Goal: Task Accomplishment & Management: Complete application form

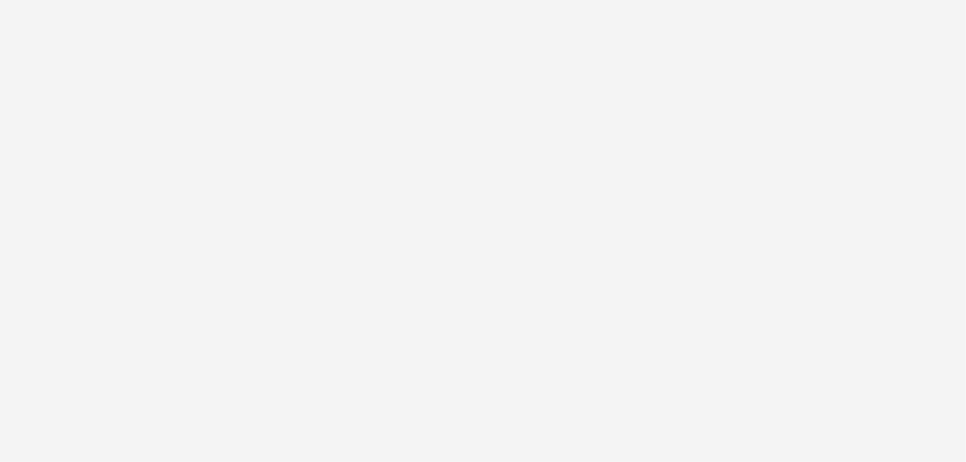
click at [939, 297] on div at bounding box center [483, 231] width 966 height 462
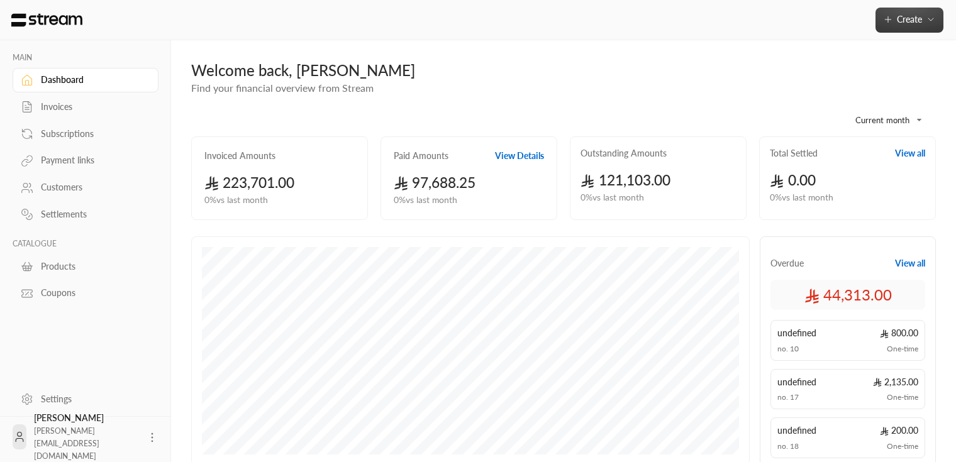
click at [908, 13] on button "Create" at bounding box center [910, 20] width 68 height 25
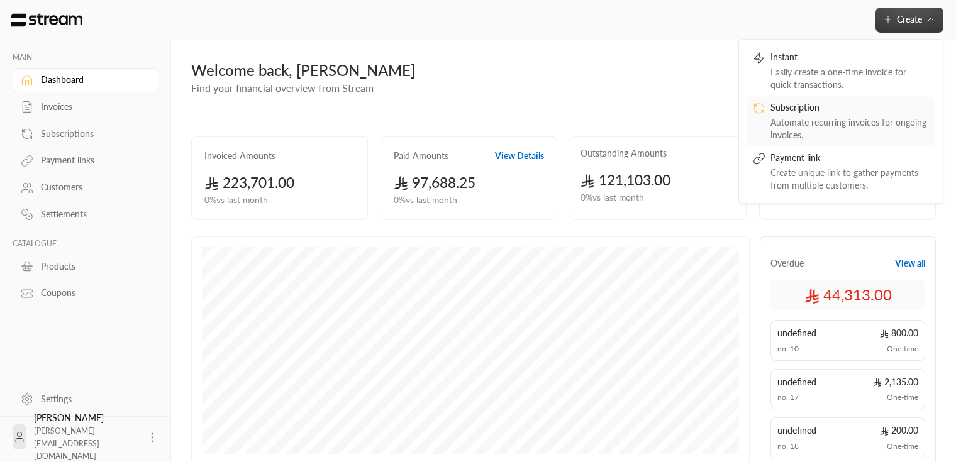
click at [867, 120] on div "Automate recurring invoices for ongoing invoices." at bounding box center [850, 128] width 159 height 25
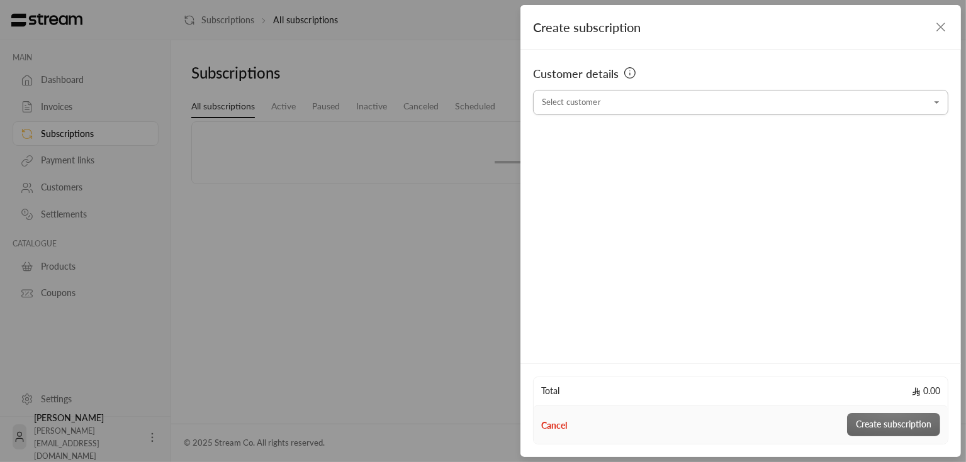
click at [659, 105] on input "Select customer" at bounding box center [740, 103] width 415 height 22
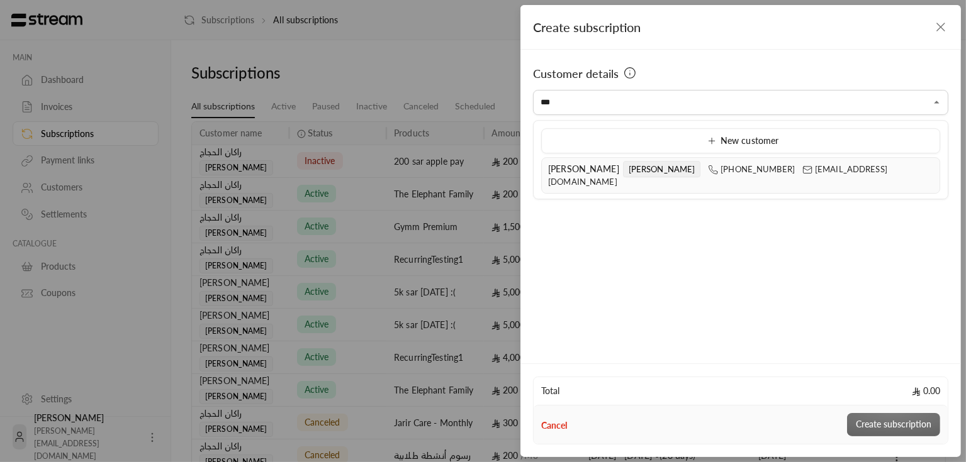
click at [562, 168] on span "Rashad ali" at bounding box center [583, 169] width 71 height 11
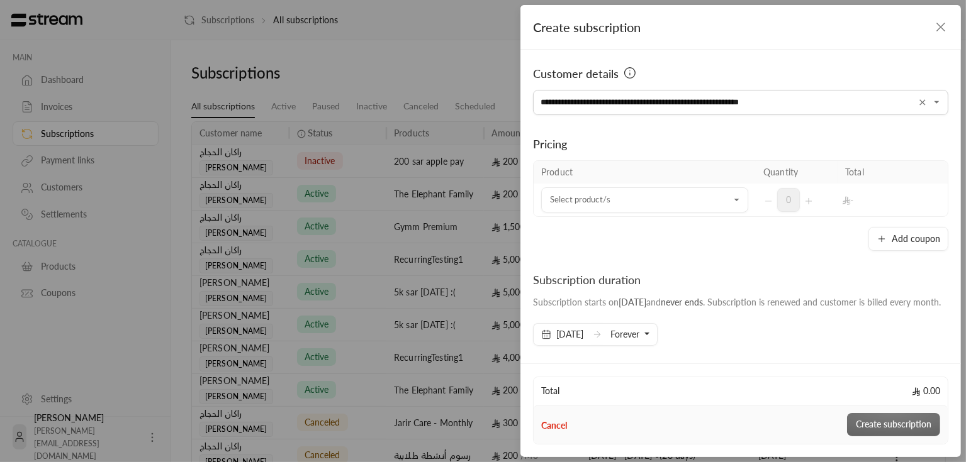
type input "**********"
click at [571, 242] on div "Add coupon" at bounding box center [740, 239] width 415 height 24
click at [644, 195] on input "Select customer" at bounding box center [644, 200] width 207 height 22
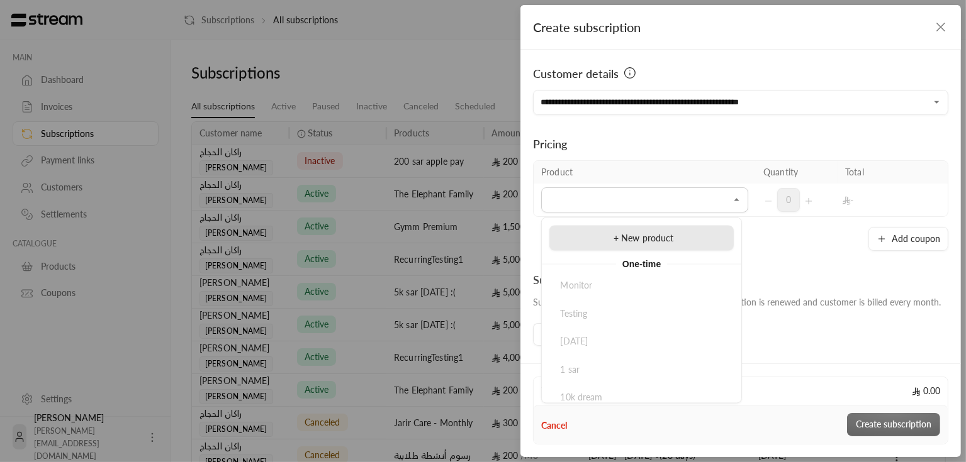
click at [634, 231] on li "+ New product" at bounding box center [641, 238] width 184 height 25
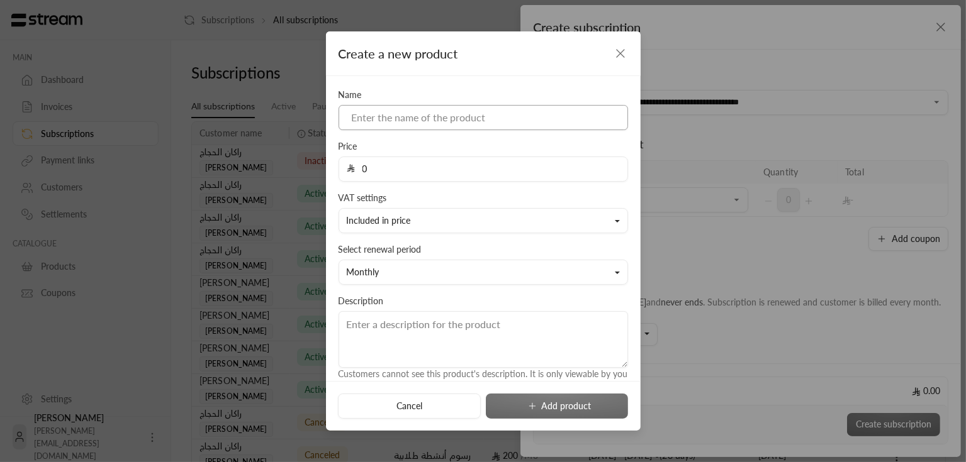
click at [537, 109] on input at bounding box center [482, 117] width 289 height 25
click at [567, 152] on div "Price 0" at bounding box center [483, 161] width 302 height 42
click at [543, 121] on input at bounding box center [482, 117] width 289 height 25
click at [623, 48] on icon "button" at bounding box center [620, 53] width 15 height 15
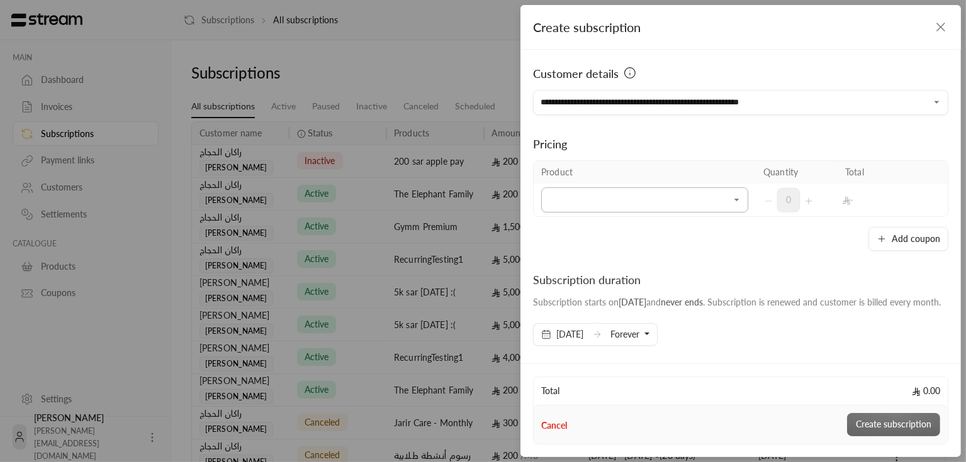
click at [738, 201] on input "Select customer" at bounding box center [644, 200] width 207 height 22
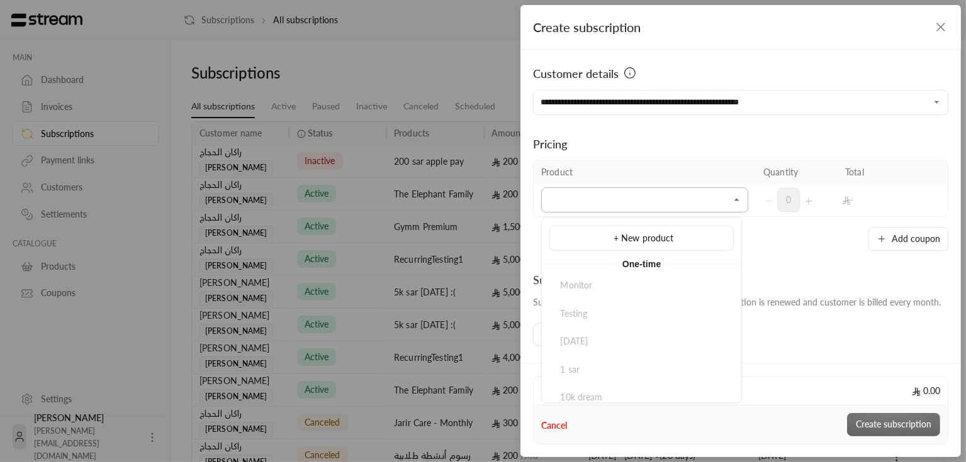
click at [730, 203] on icon "Close" at bounding box center [736, 200] width 13 height 13
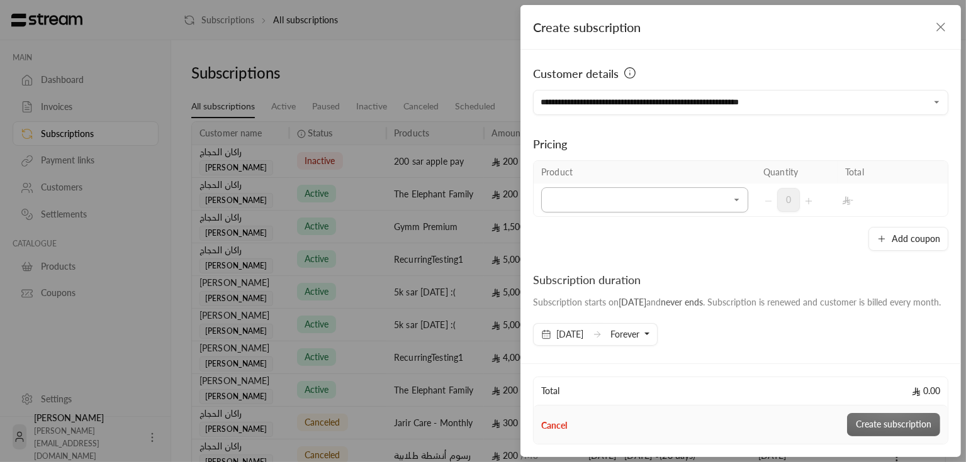
click at [730, 203] on icon "Open" at bounding box center [736, 200] width 13 height 13
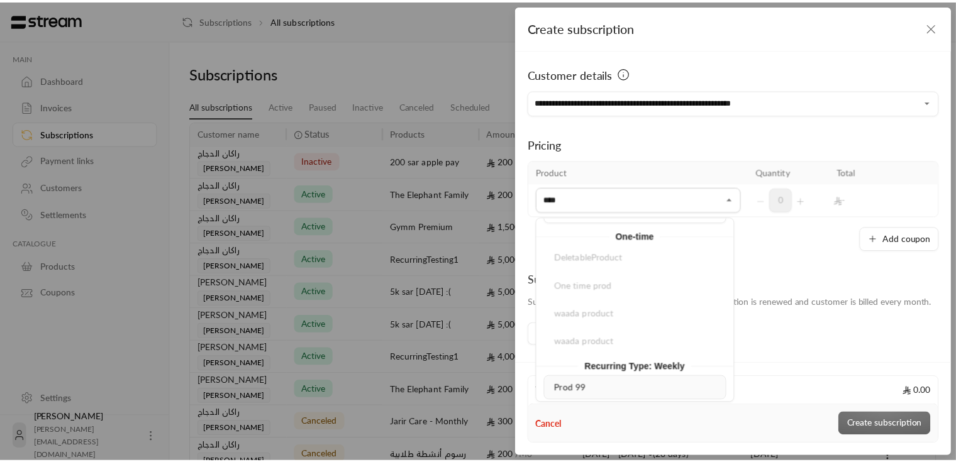
scroll to position [28, 0]
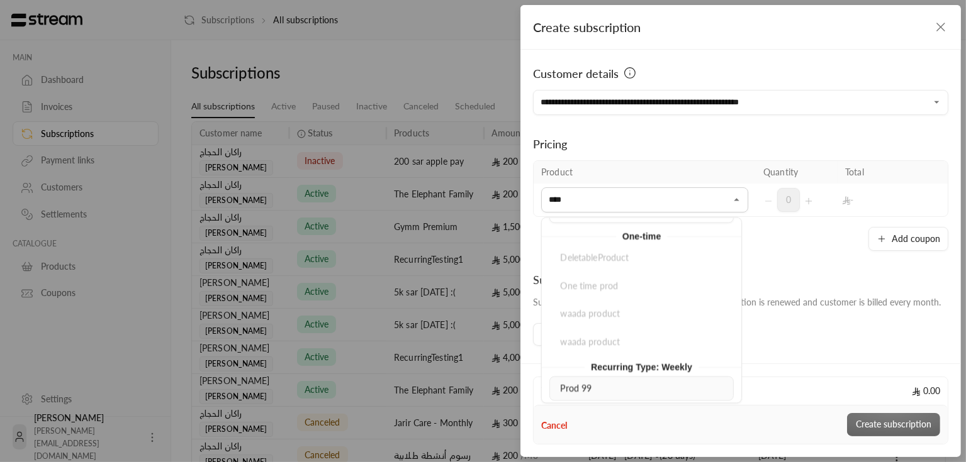
click at [585, 384] on span "Prod 99" at bounding box center [575, 388] width 31 height 11
type input "****"
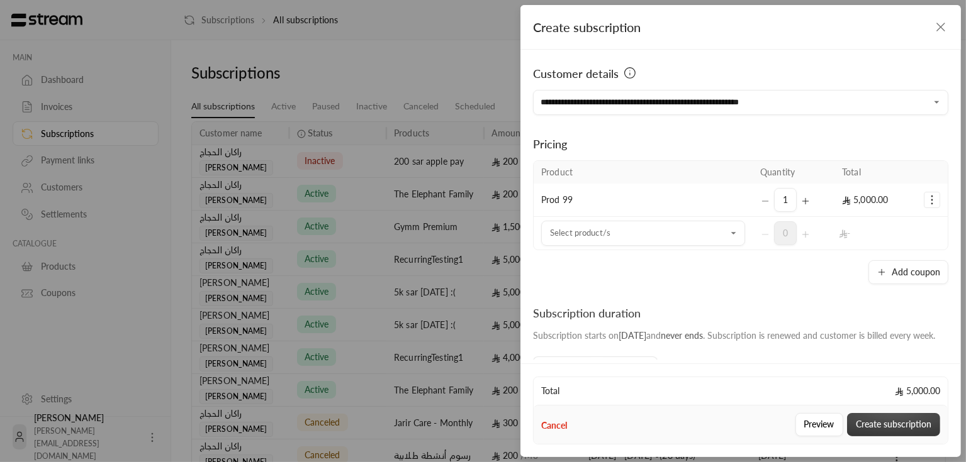
click at [879, 423] on button "Create subscription" at bounding box center [893, 424] width 93 height 23
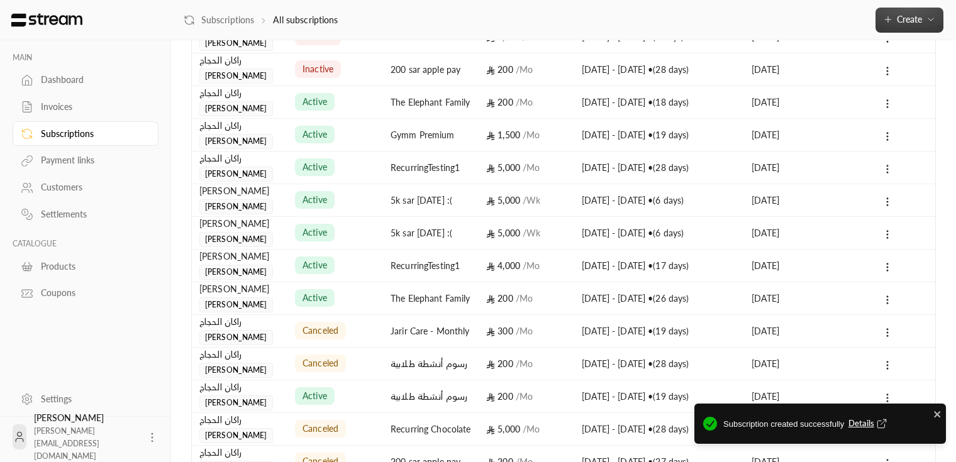
scroll to position [126, 0]
click at [870, 423] on span "Details" at bounding box center [870, 424] width 42 height 13
